Goal: Task Accomplishment & Management: Use online tool/utility

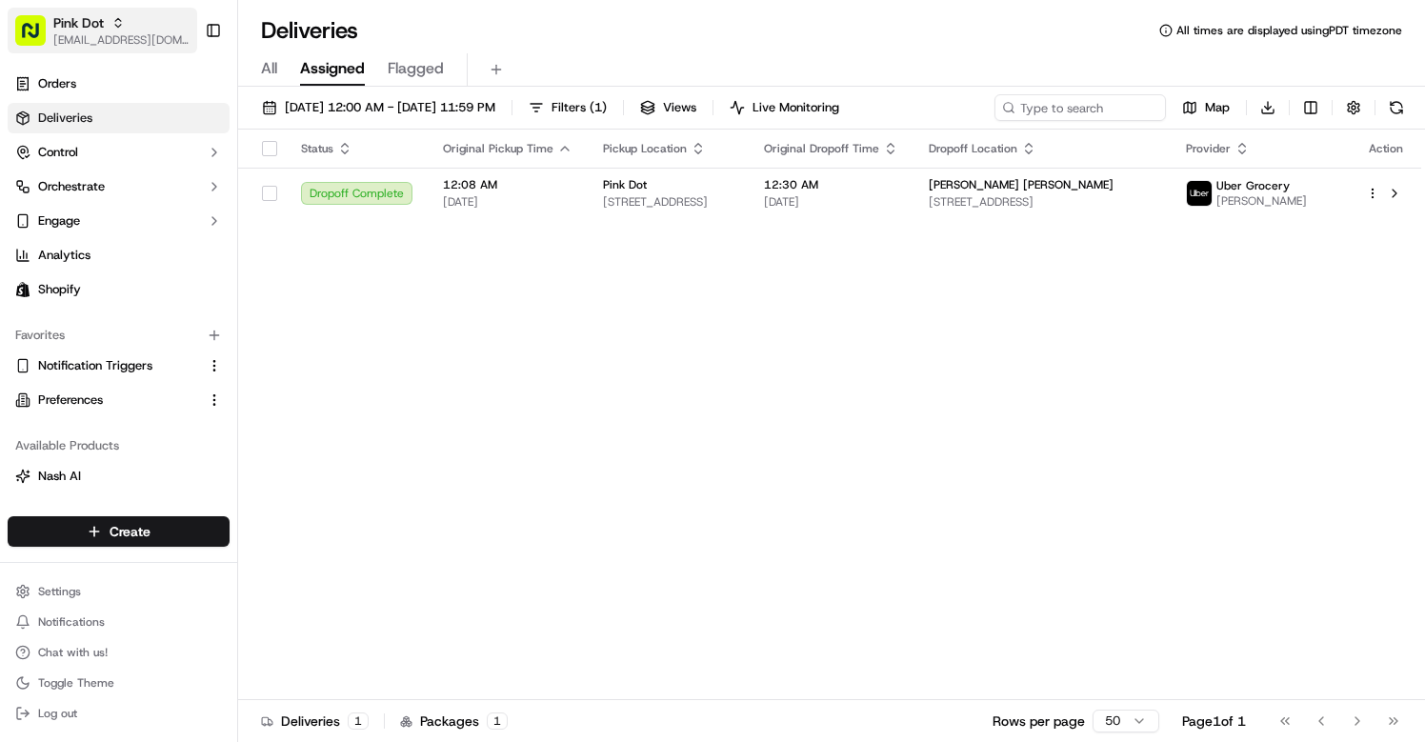
click at [138, 34] on span "[EMAIL_ADDRESS][DOMAIN_NAME]" at bounding box center [121, 39] width 136 height 15
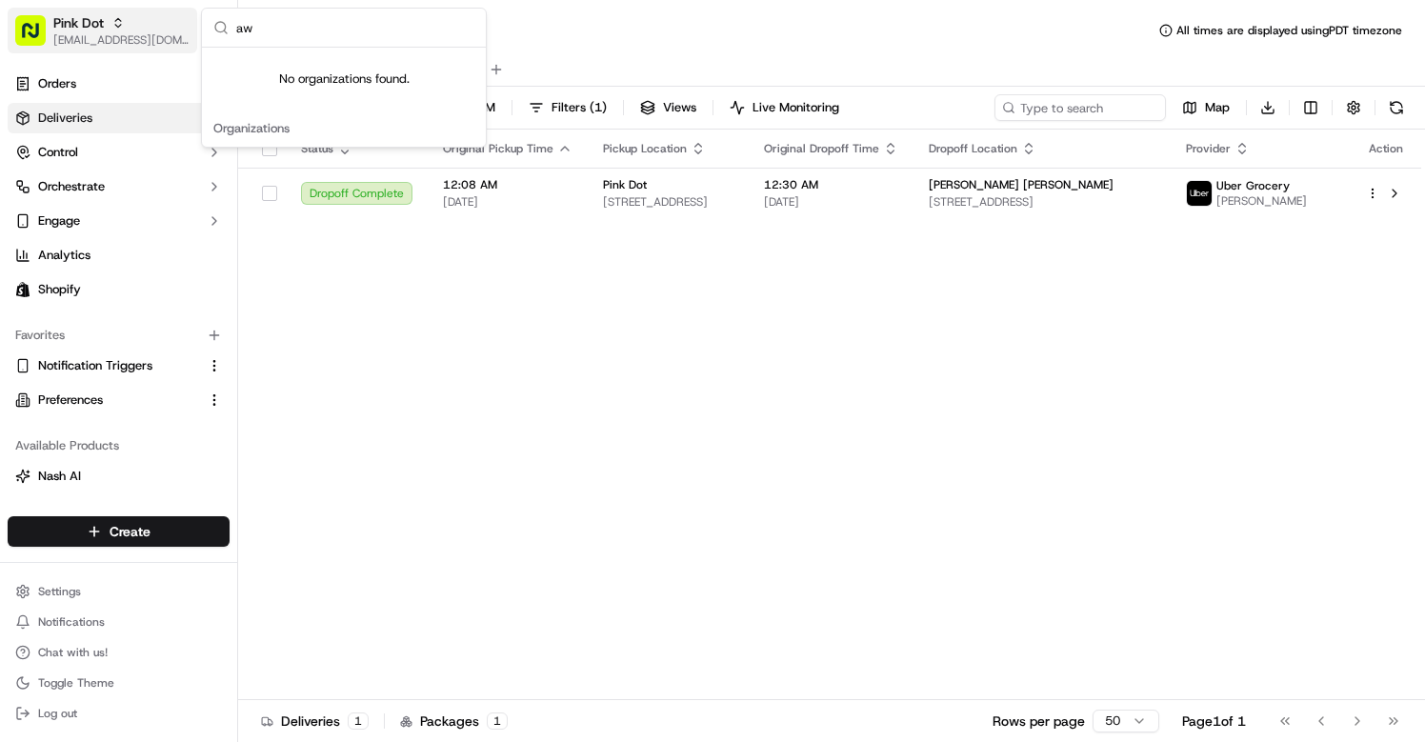
type input "a"
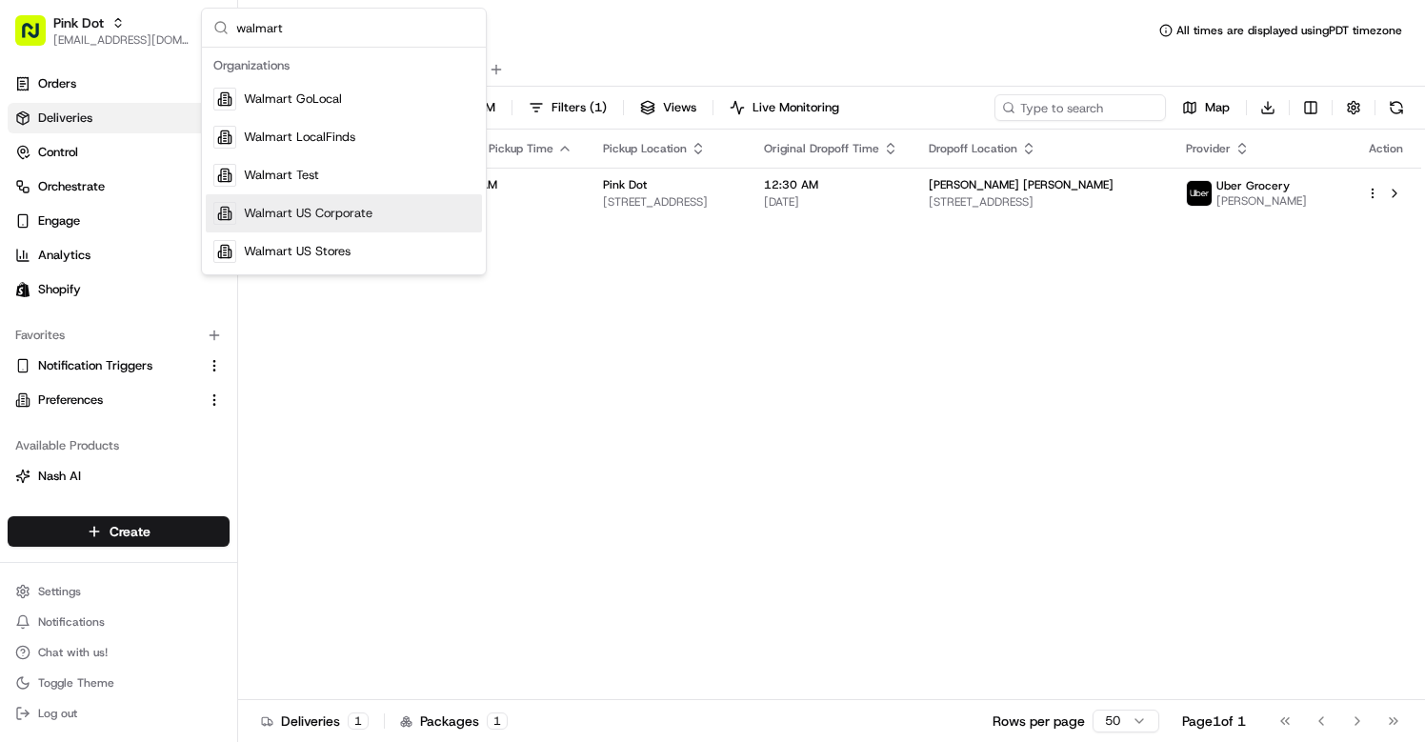
type input "walmart"
click at [321, 248] on span "Walmart US Stores" at bounding box center [297, 251] width 107 height 17
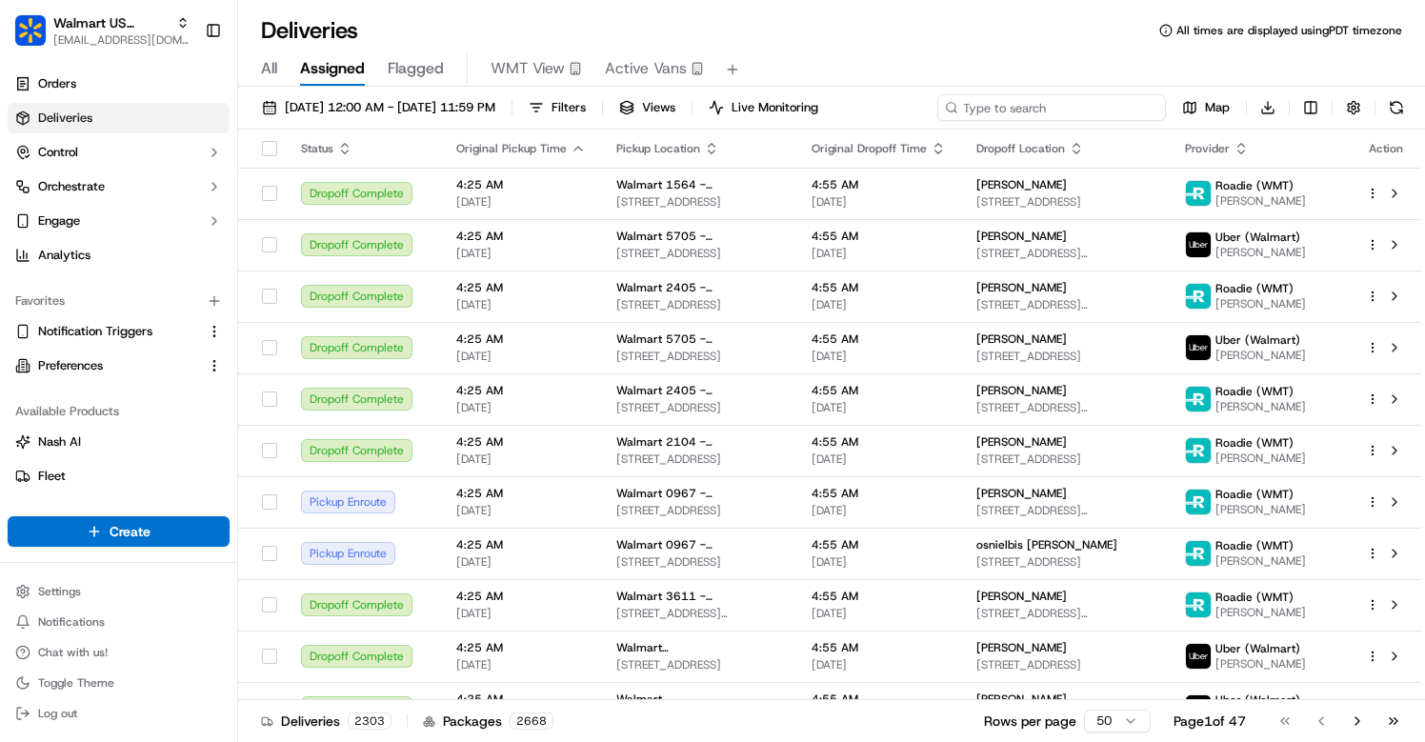
click at [1030, 119] on input at bounding box center [1051, 107] width 229 height 27
paste input "cfg_gWPhPfGj35KT4GxTaKCQAL"
type input "cfg_gWPhPfGj35KT4GxTaKCQAL"
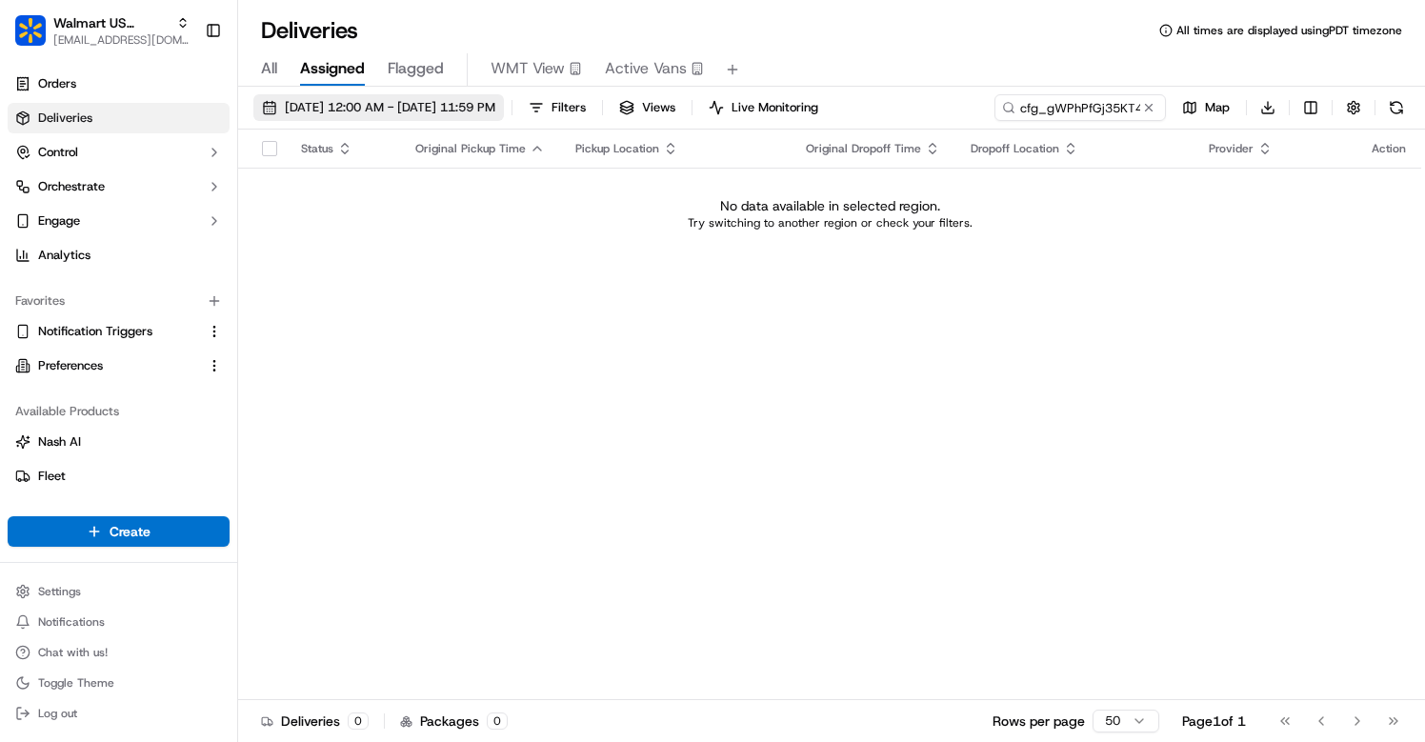
click at [438, 108] on span "09/16/2025 12:00 AM - 09/16/2025 11:59 PM" at bounding box center [390, 107] width 210 height 17
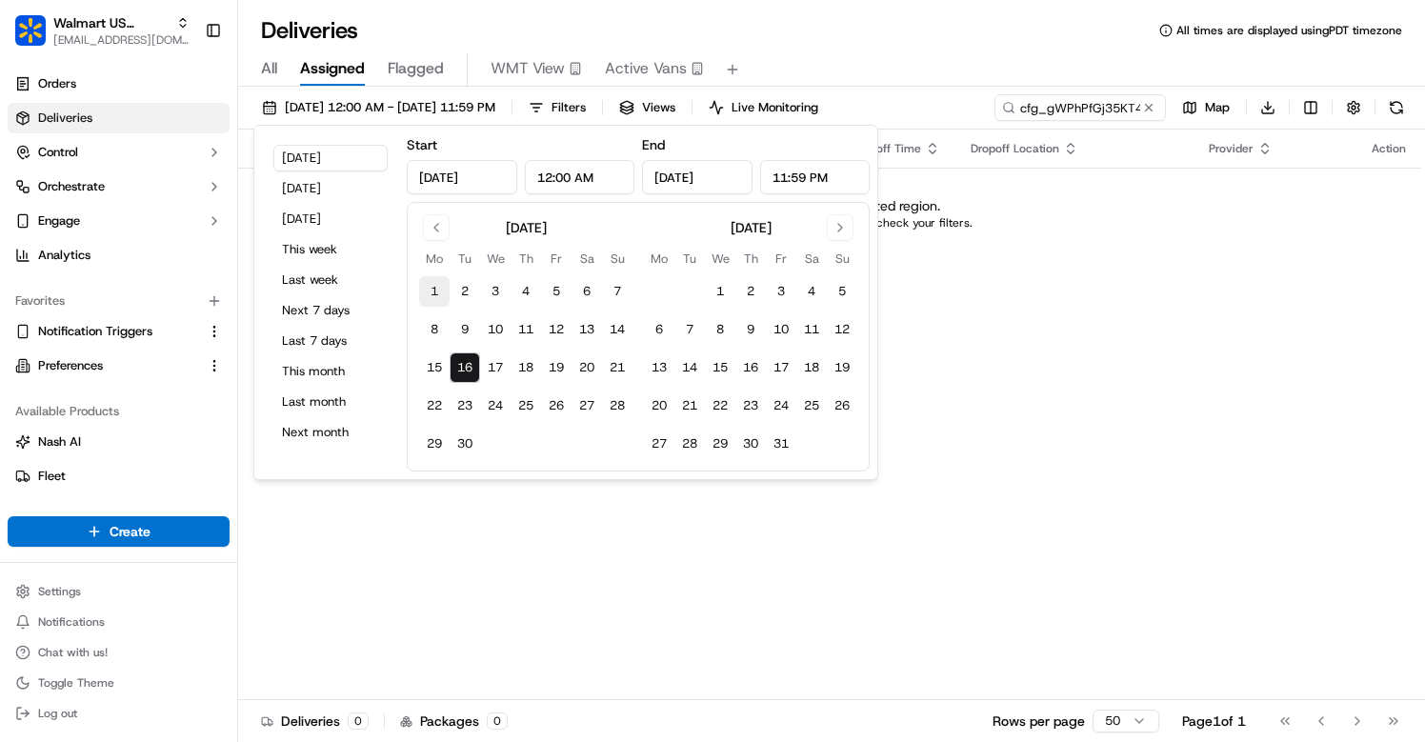
click at [439, 285] on button "1" at bounding box center [434, 291] width 30 height 30
type input "Sep 1, 2025"
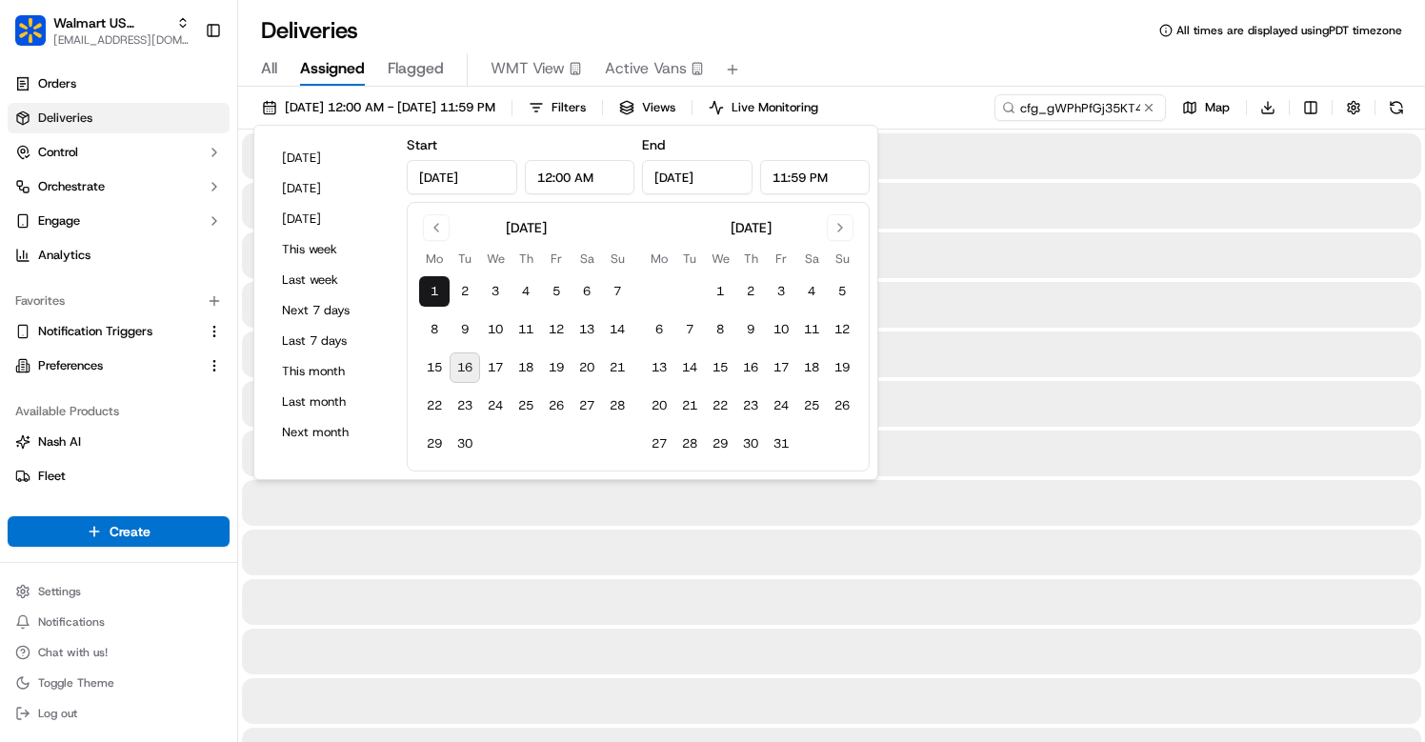
click at [471, 375] on button "16" at bounding box center [465, 367] width 30 height 30
type input "Sep 16, 2025"
click at [991, 370] on div at bounding box center [831, 354] width 1179 height 46
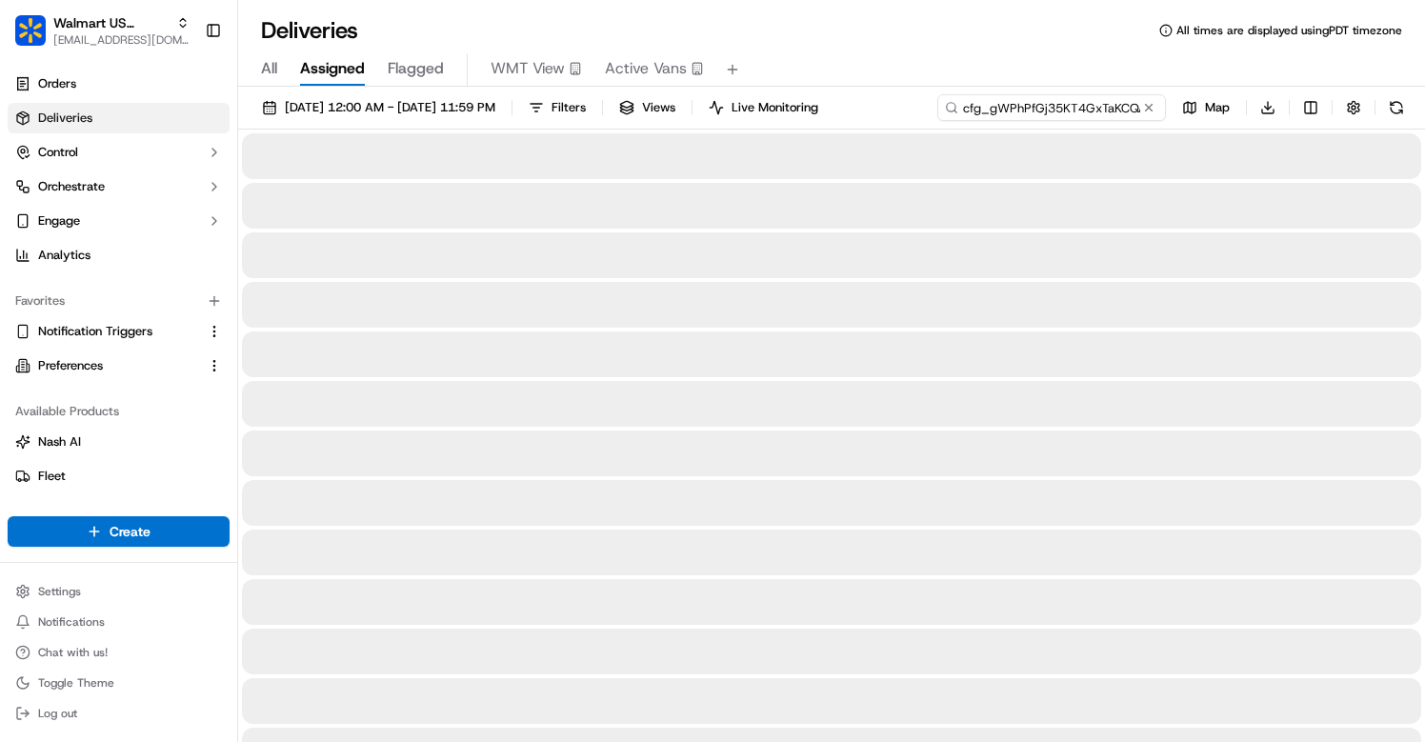
click at [1042, 105] on input "cfg_gWPhPfGj35KT4GxTaKCQAL" at bounding box center [1051, 107] width 229 height 27
type input "cfg_gWPhPfGj35KT4GxTaKCQAL"
click at [856, 290] on div at bounding box center [831, 305] width 1179 height 46
click at [1060, 114] on input "cfg_gWPhPfGj35KT4GxTaKCQAL" at bounding box center [1051, 107] width 229 height 27
click at [962, 112] on input "cfg_gWPhPfGj35KT4GxTaKCQAL" at bounding box center [1051, 107] width 229 height 27
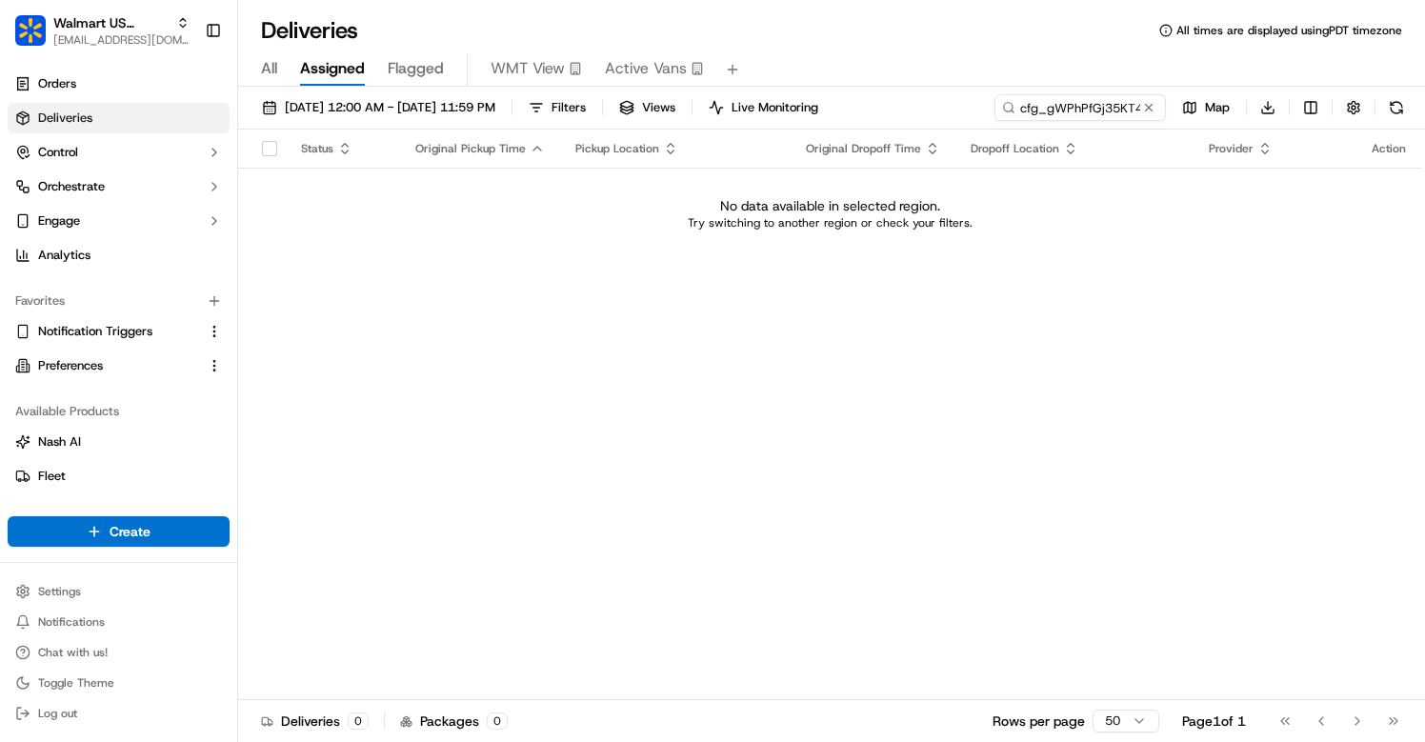
click at [273, 75] on span "All" at bounding box center [269, 68] width 16 height 23
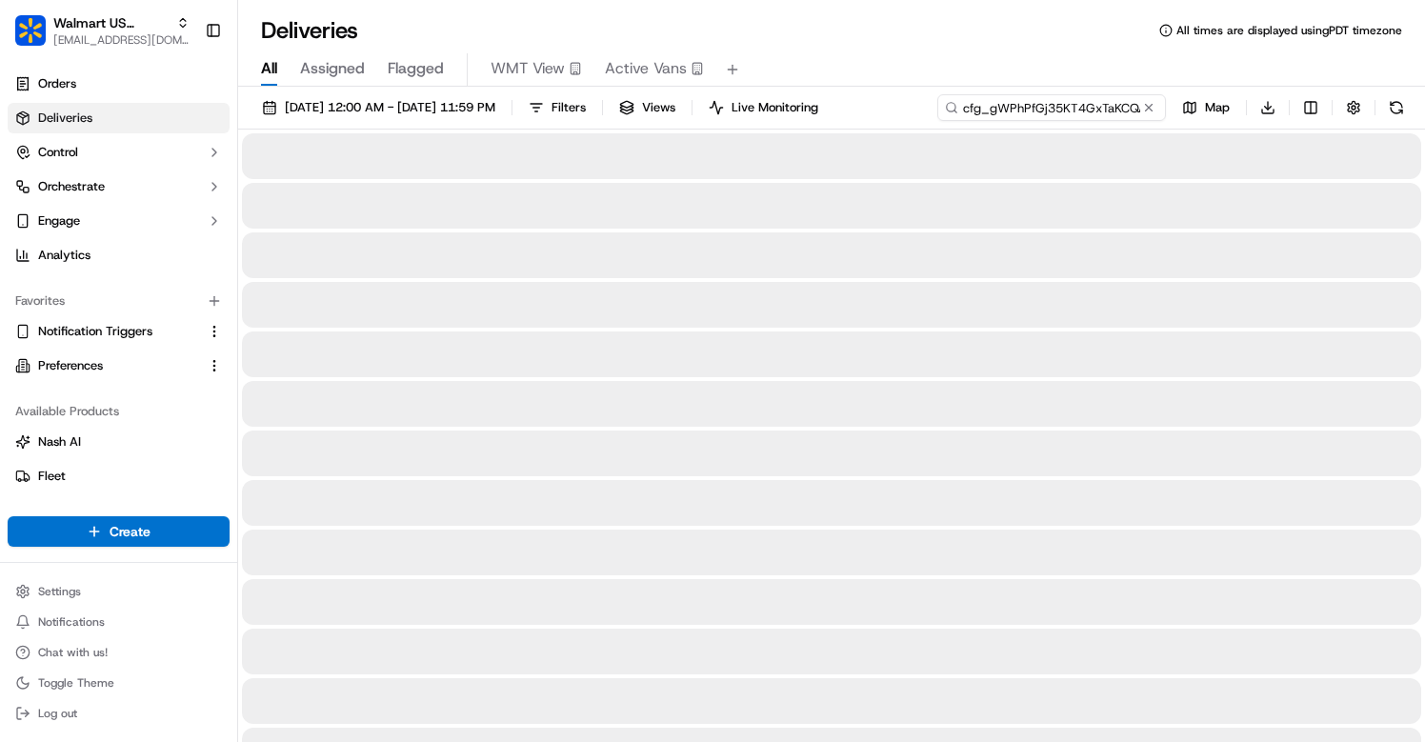
click at [1041, 102] on input "cfg_gWPhPfGj35KT4GxTaKCQAL" at bounding box center [1051, 107] width 229 height 27
click at [994, 113] on input "cfg_gWPhPfGj35KT4GxTaKCQAL" at bounding box center [1051, 107] width 229 height 27
click at [963, 113] on input "cfg_gWPhPfGj35KT4GxTaKCQAL" at bounding box center [1051, 107] width 229 height 27
